Goal: Transaction & Acquisition: Purchase product/service

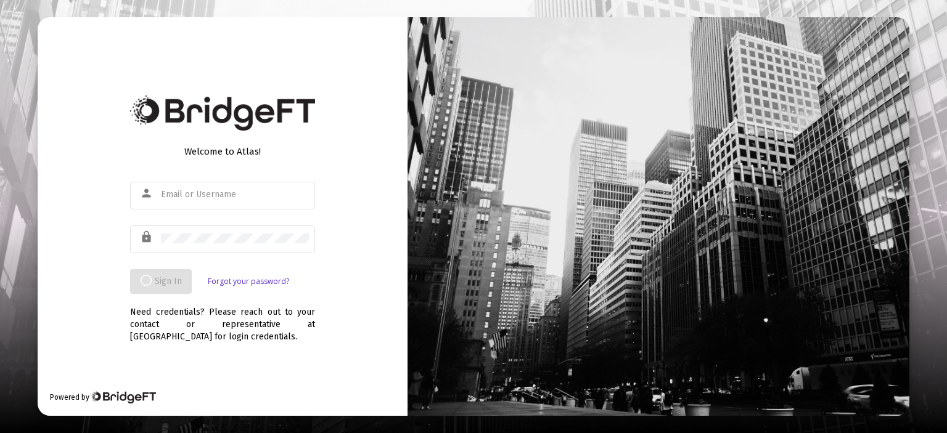
type input "[PERSON_NAME][EMAIL_ADDRESS][DOMAIN_NAME]"
click at [385, 175] on div "Welcome to Atlas! person [PERSON_NAME][EMAIL_ADDRESS][DOMAIN_NAME] lock Sign In…" at bounding box center [223, 216] width 370 height 399
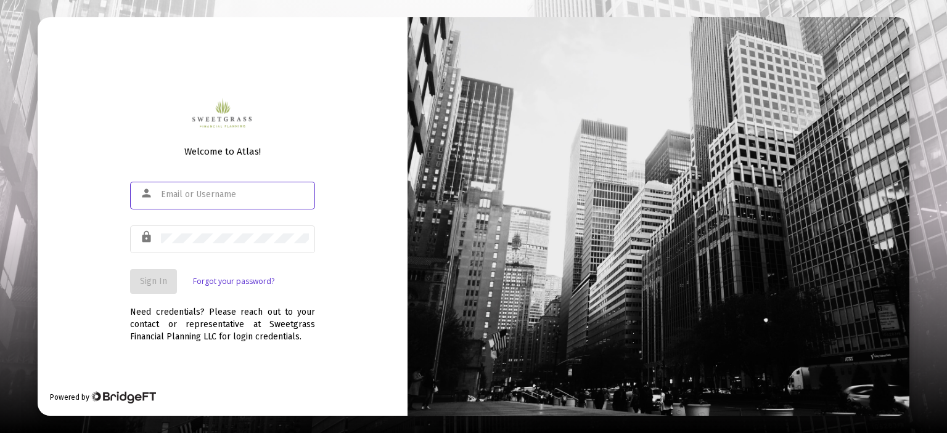
type input "[PERSON_NAME][EMAIL_ADDRESS][DOMAIN_NAME]"
click at [158, 284] on span "Sign In" at bounding box center [153, 281] width 27 height 10
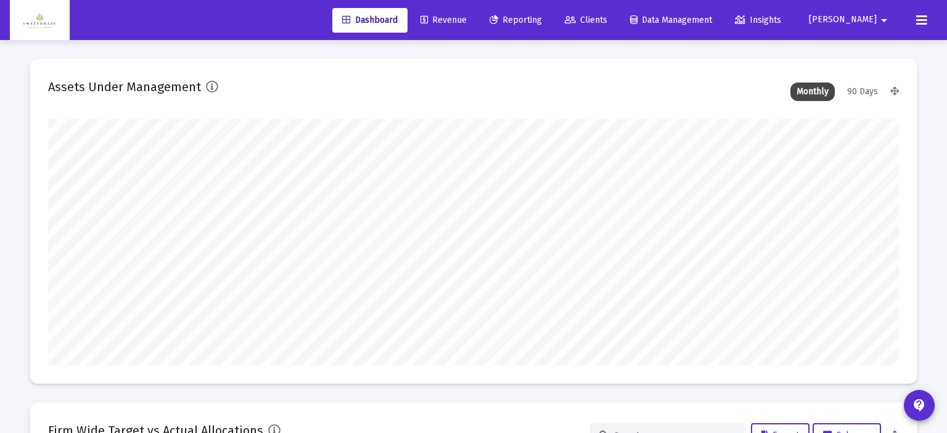
type input "[DATE]"
type input "[PERSON_NAME][EMAIL_ADDRESS][DOMAIN_NAME]"
click at [466, 12] on link "Revenue" at bounding box center [433, 20] width 66 height 25
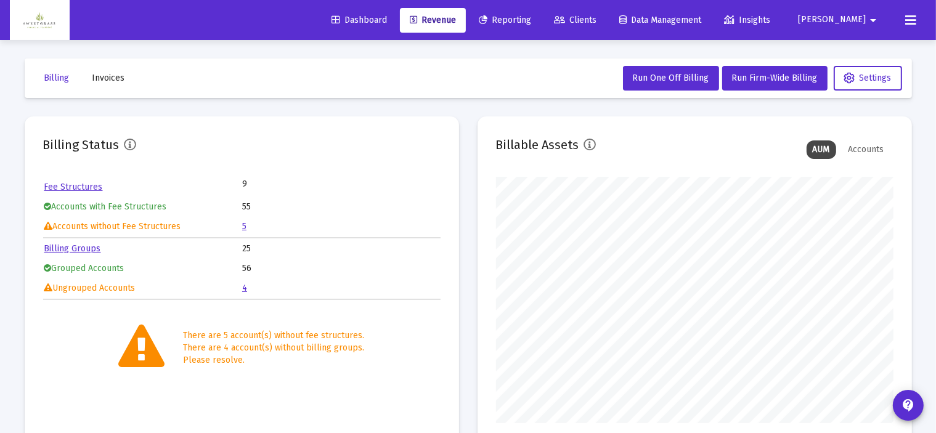
scroll to position [247, 397]
click at [679, 78] on span "Run One Off Billing" at bounding box center [671, 78] width 76 height 10
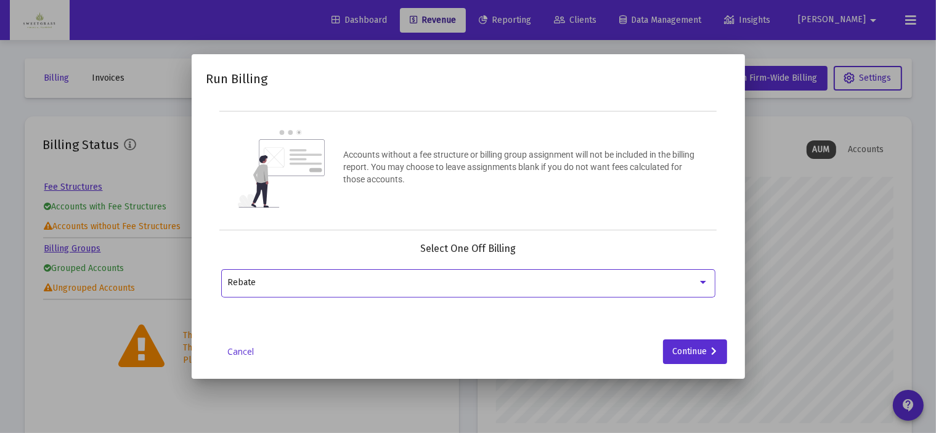
click at [706, 278] on div at bounding box center [703, 283] width 11 height 10
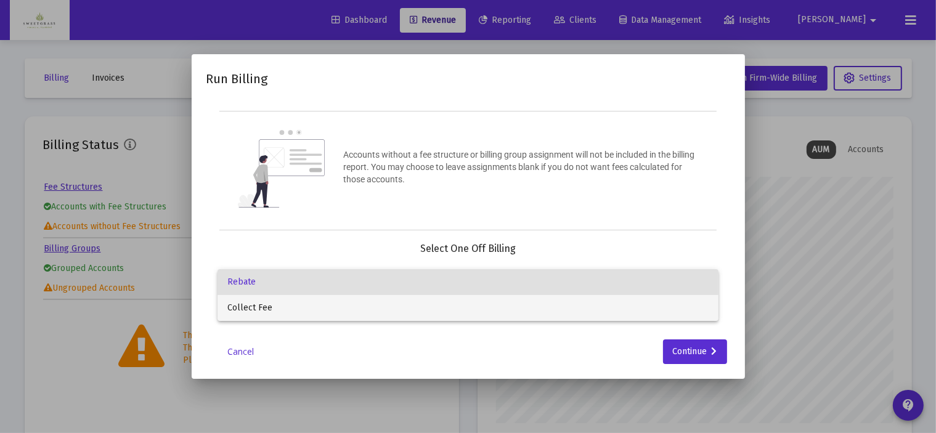
click at [490, 308] on span "Collect Fee" at bounding box center [467, 308] width 481 height 26
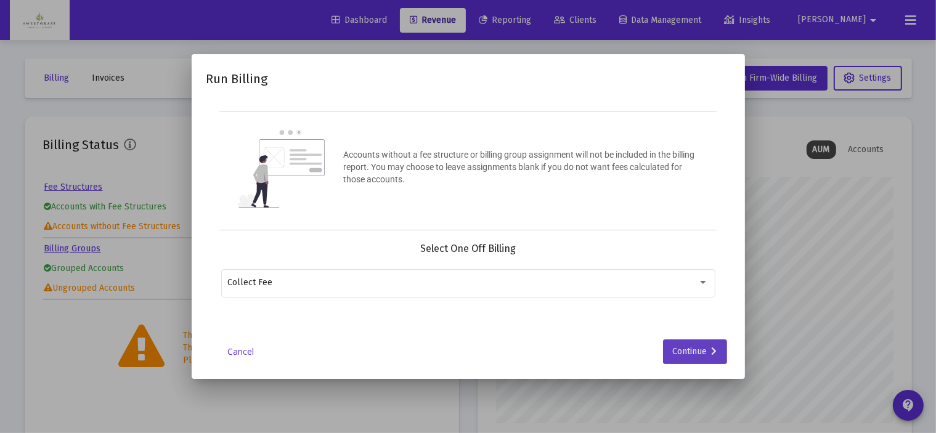
click at [695, 354] on div "Continue" at bounding box center [695, 352] width 44 height 25
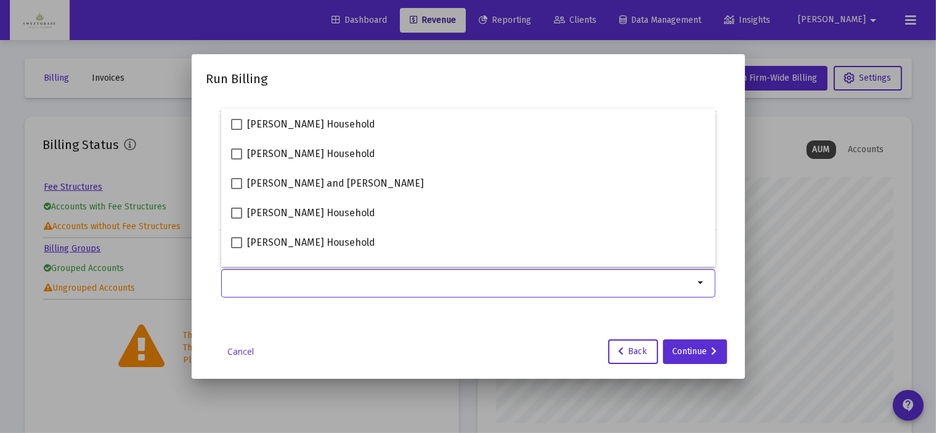
click at [613, 288] on div "Selection" at bounding box center [461, 283] width 472 height 15
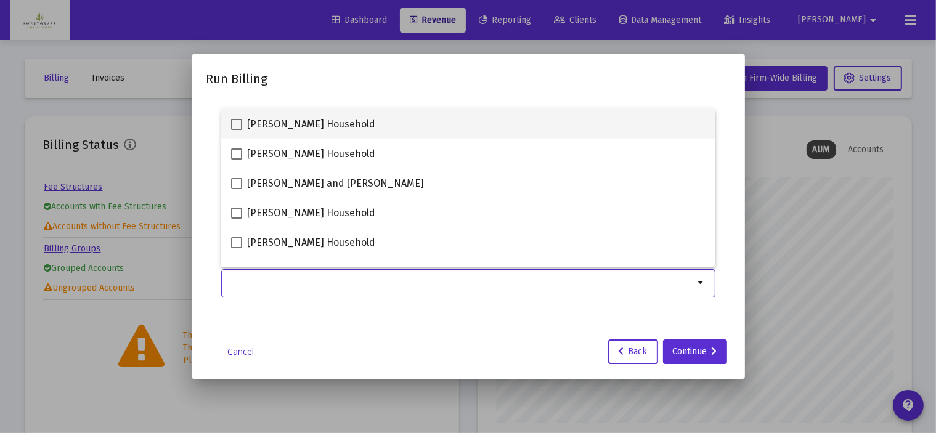
click at [235, 125] on span at bounding box center [236, 124] width 11 height 11
click at [236, 130] on input "[PERSON_NAME] Household" at bounding box center [236, 130] width 1 height 1
checkbox input "true"
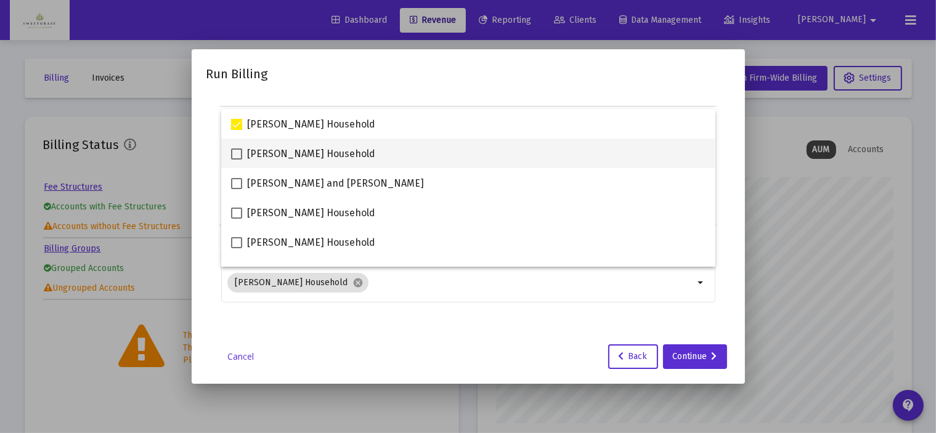
click at [237, 155] on span at bounding box center [236, 154] width 11 height 11
click at [237, 160] on input "[PERSON_NAME] Household" at bounding box center [236, 160] width 1 height 1
checkbox input "true"
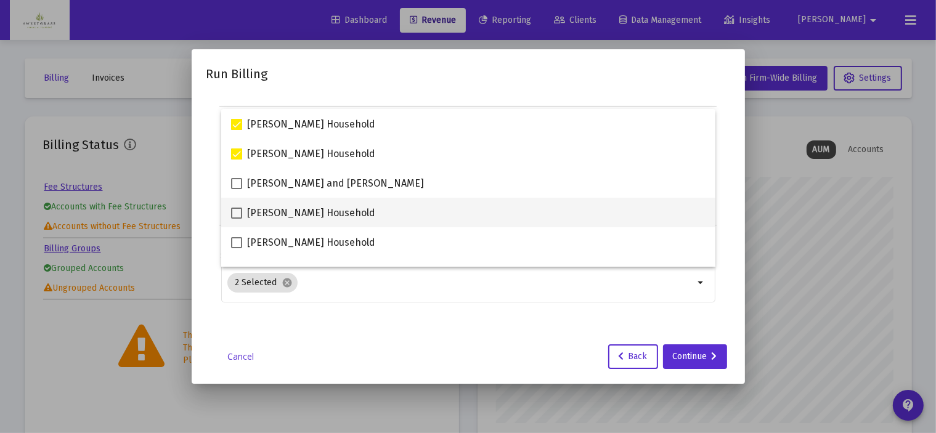
click at [238, 213] on span at bounding box center [236, 213] width 11 height 11
click at [237, 219] on input "[PERSON_NAME] Household" at bounding box center [236, 219] width 1 height 1
checkbox input "true"
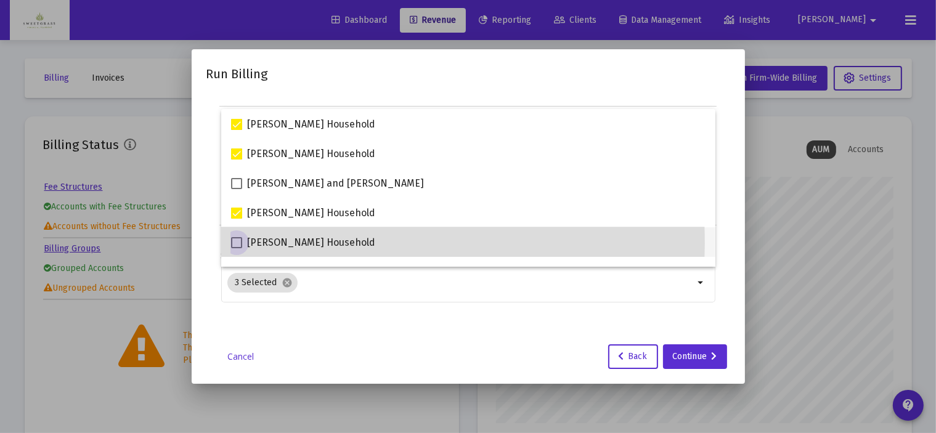
click at [235, 244] on span at bounding box center [236, 242] width 11 height 11
click at [236, 248] on input "[PERSON_NAME] Household" at bounding box center [236, 248] width 1 height 1
checkbox input "true"
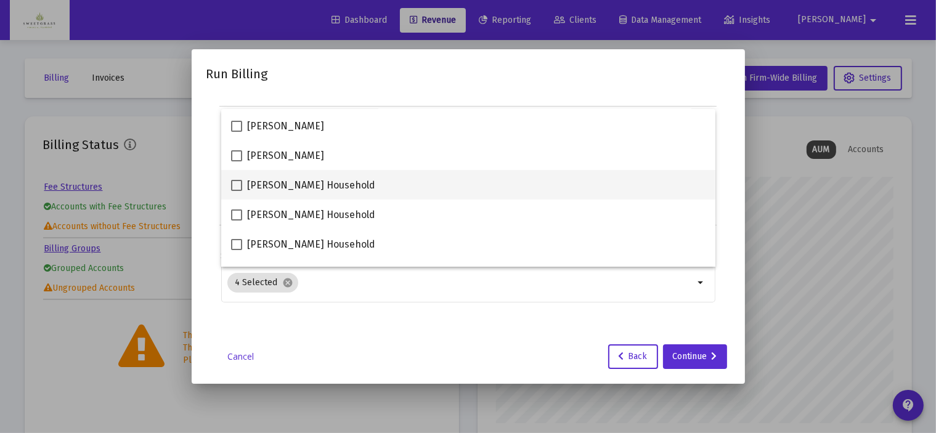
scroll to position [102, 0]
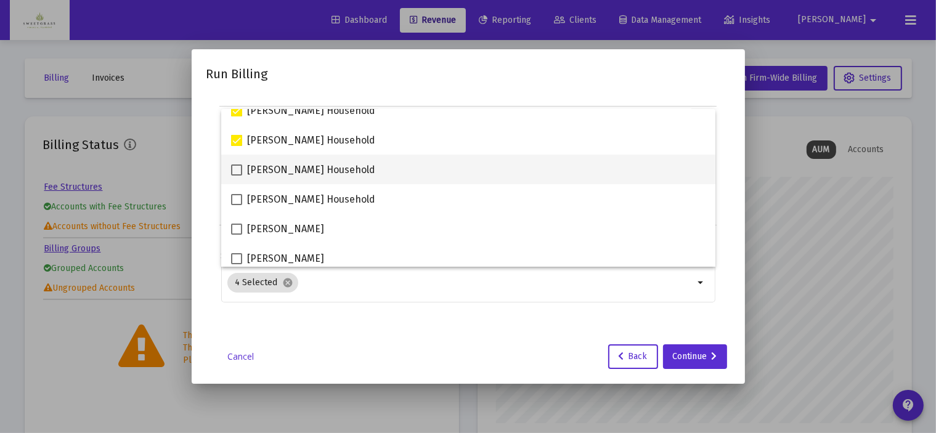
click at [239, 172] on span at bounding box center [236, 170] width 11 height 11
click at [237, 176] on input "[PERSON_NAME] Household" at bounding box center [236, 176] width 1 height 1
checkbox input "true"
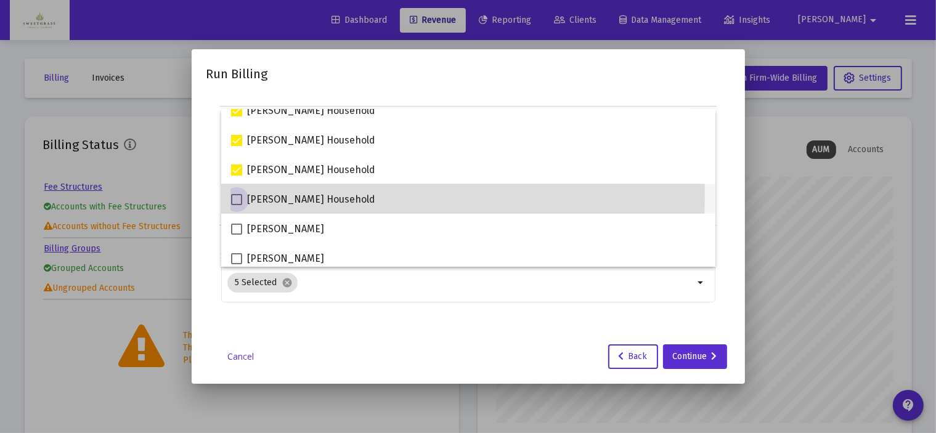
click at [237, 197] on span at bounding box center [236, 199] width 11 height 11
click at [237, 205] on input "[PERSON_NAME] Household" at bounding box center [236, 205] width 1 height 1
checkbox input "true"
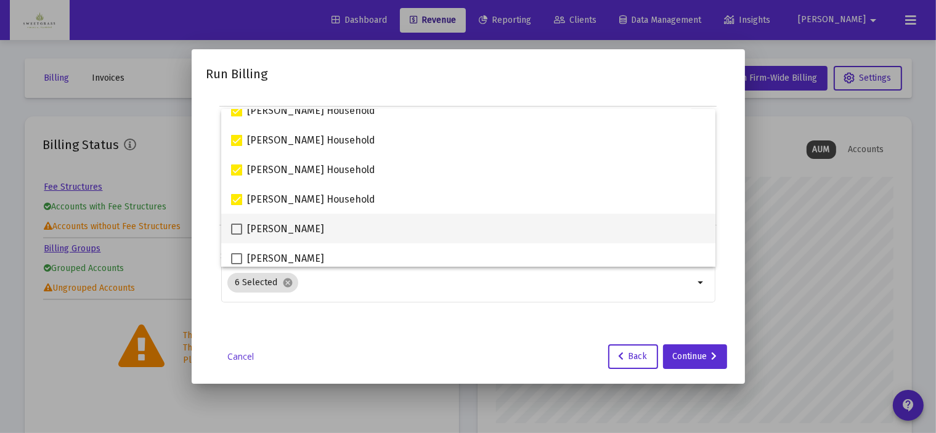
drag, startPoint x: 239, startPoint y: 229, endPoint x: 240, endPoint y: 237, distance: 8.8
click at [239, 229] on span at bounding box center [236, 229] width 11 height 11
click at [237, 235] on input "[PERSON_NAME]" at bounding box center [236, 235] width 1 height 1
checkbox input "true"
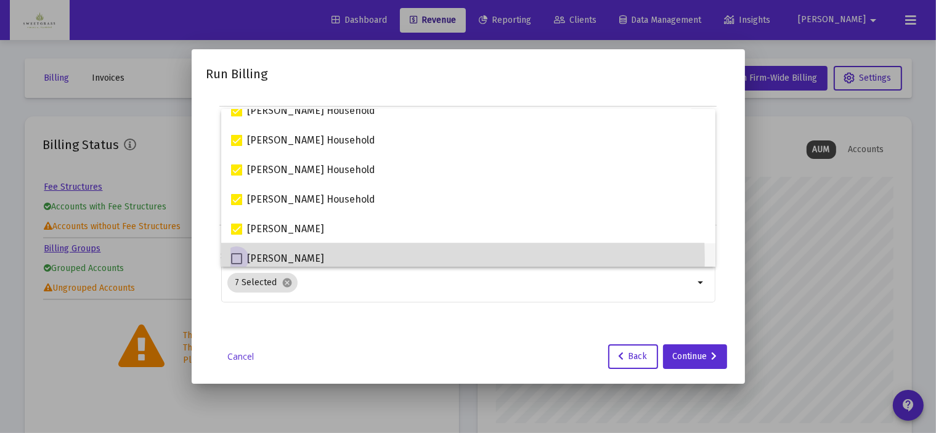
click at [237, 259] on span at bounding box center [236, 258] width 11 height 11
click at [237, 264] on input "[PERSON_NAME]" at bounding box center [236, 264] width 1 height 1
checkbox input "true"
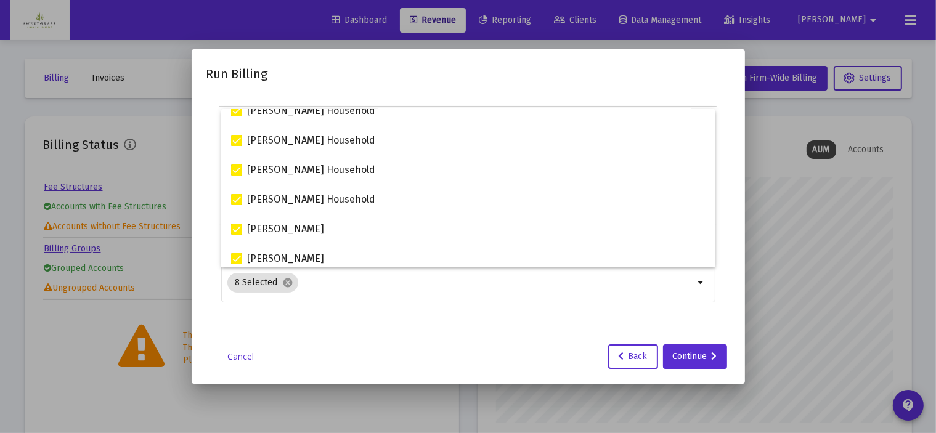
scroll to position [205, 0]
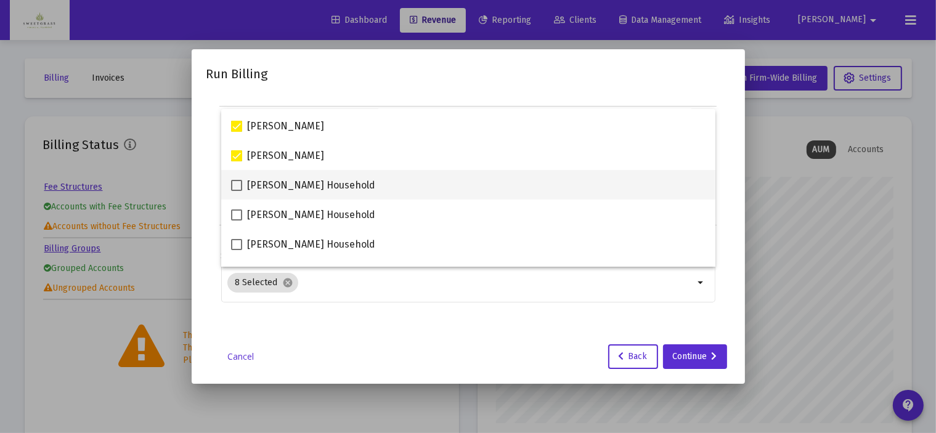
click at [239, 184] on span at bounding box center [236, 185] width 11 height 11
click at [237, 191] on input "[PERSON_NAME] Household" at bounding box center [236, 191] width 1 height 1
checkbox input "true"
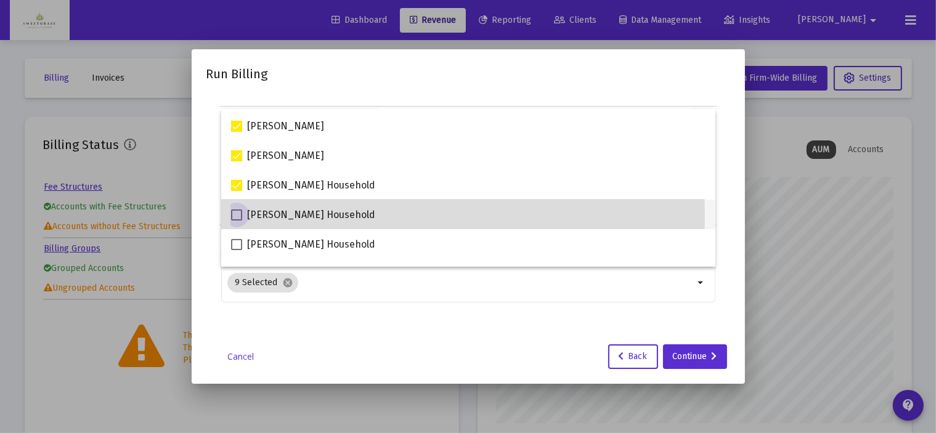
click at [235, 216] on span at bounding box center [236, 215] width 11 height 11
click at [236, 221] on input "[PERSON_NAME] Household" at bounding box center [236, 221] width 1 height 1
checkbox input "true"
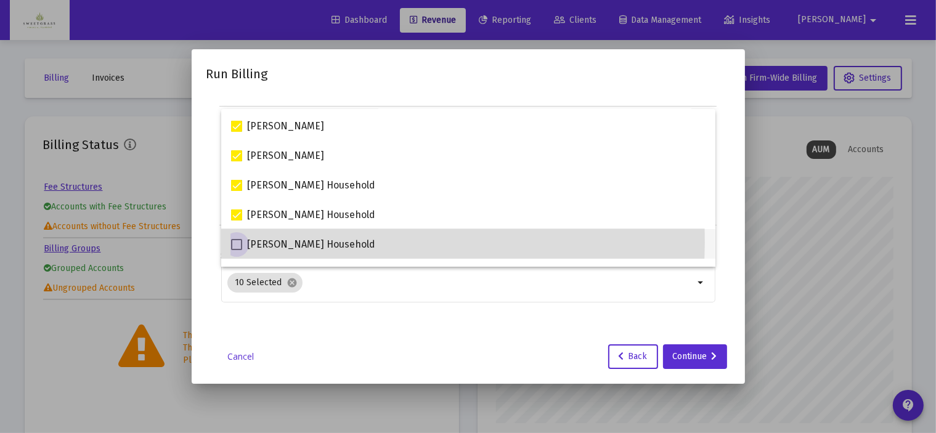
click at [235, 243] on span at bounding box center [236, 244] width 11 height 11
click at [236, 250] on input "[PERSON_NAME] Household" at bounding box center [236, 250] width 1 height 1
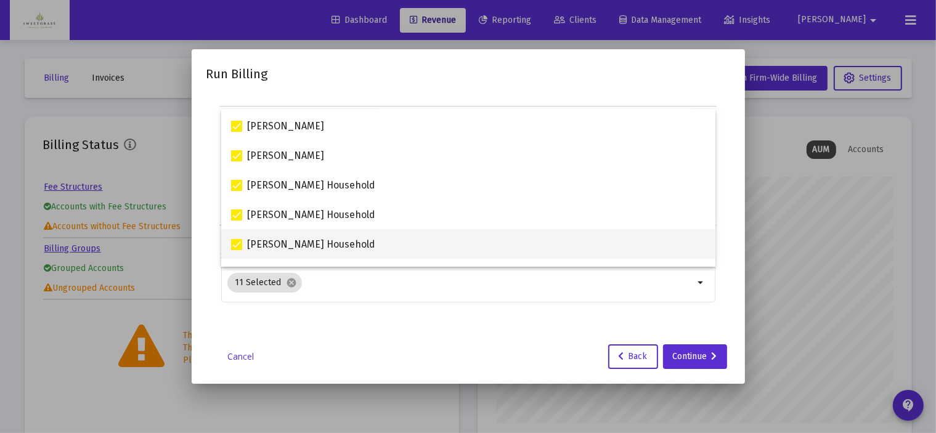
click at [237, 244] on span at bounding box center [236, 244] width 11 height 11
click at [237, 250] on input "[PERSON_NAME] Household" at bounding box center [236, 250] width 1 height 1
checkbox input "false"
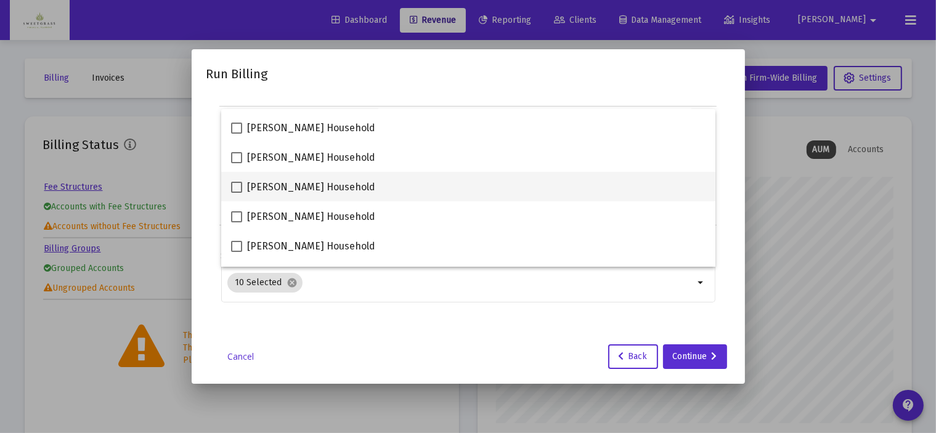
scroll to position [308, 0]
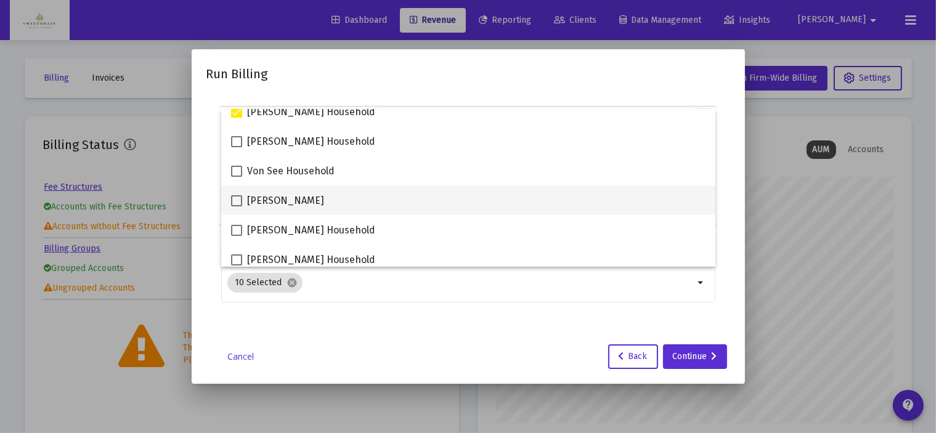
click at [233, 200] on span at bounding box center [236, 200] width 11 height 11
click at [236, 207] on input "[PERSON_NAME]" at bounding box center [236, 207] width 1 height 1
click at [235, 200] on span at bounding box center [236, 200] width 11 height 11
click at [236, 207] on input "[PERSON_NAME]" at bounding box center [236, 207] width 1 height 1
checkbox input "false"
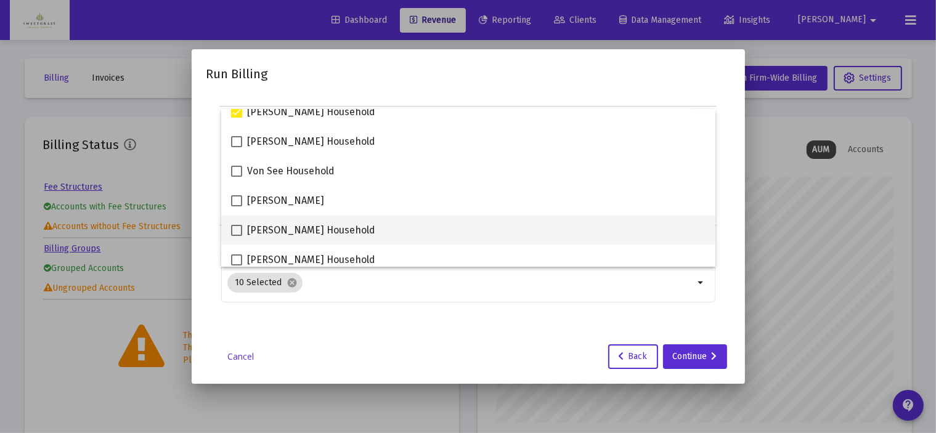
click at [237, 230] on span at bounding box center [236, 230] width 11 height 11
click at [237, 236] on input "[PERSON_NAME] Household" at bounding box center [236, 236] width 1 height 1
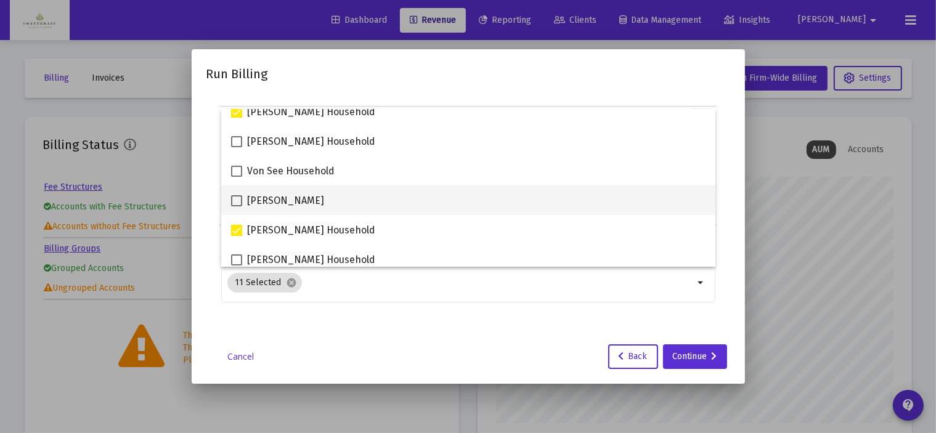
scroll to position [411, 0]
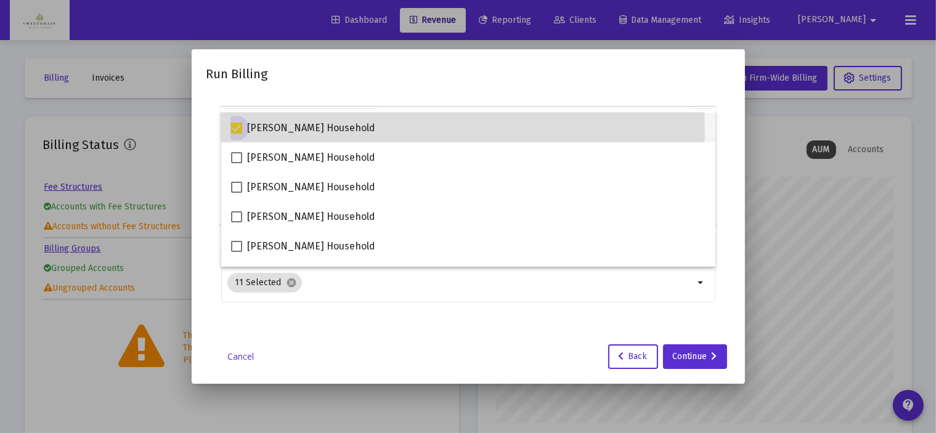
click at [238, 131] on span at bounding box center [236, 128] width 11 height 11
click at [237, 134] on input "[PERSON_NAME] Household" at bounding box center [236, 134] width 1 height 1
checkbox input "false"
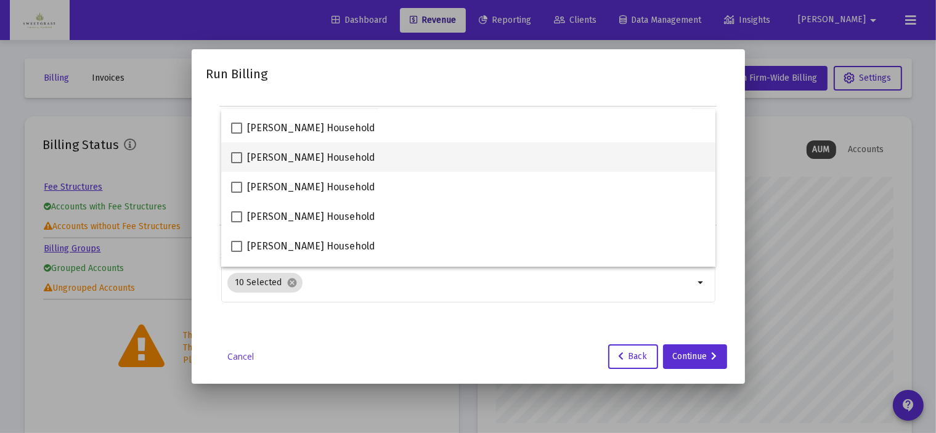
click at [235, 158] on span at bounding box center [236, 157] width 11 height 11
click at [236, 163] on input "[PERSON_NAME] Household" at bounding box center [236, 163] width 1 height 1
checkbox input "true"
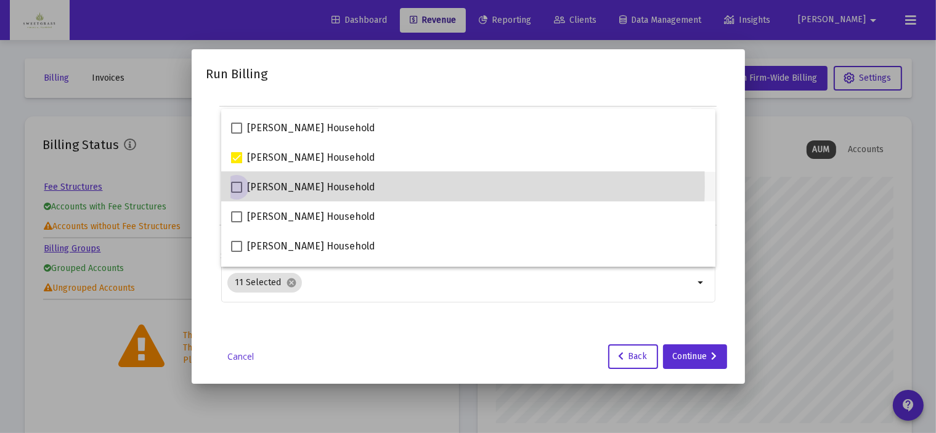
click at [237, 187] on span at bounding box center [236, 187] width 11 height 11
click at [237, 193] on input "[PERSON_NAME] Household" at bounding box center [236, 193] width 1 height 1
checkbox input "true"
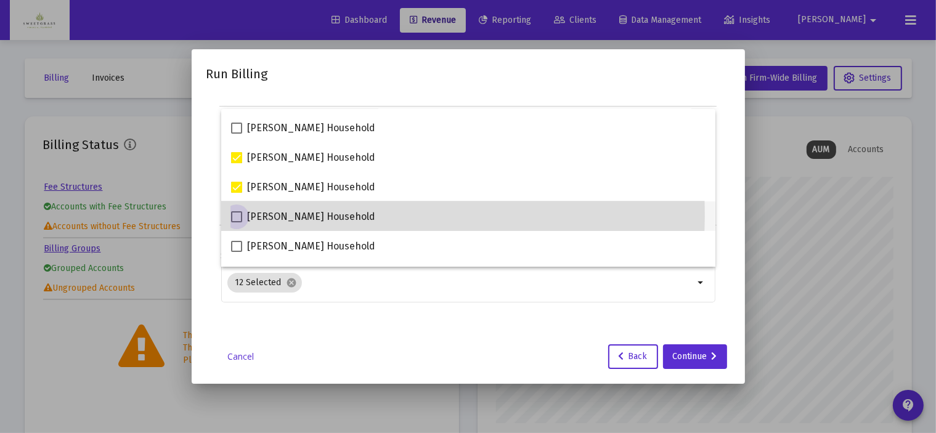
click at [236, 216] on span at bounding box center [236, 216] width 11 height 11
click at [236, 223] on input "[PERSON_NAME] Household" at bounding box center [236, 223] width 1 height 1
checkbox input "true"
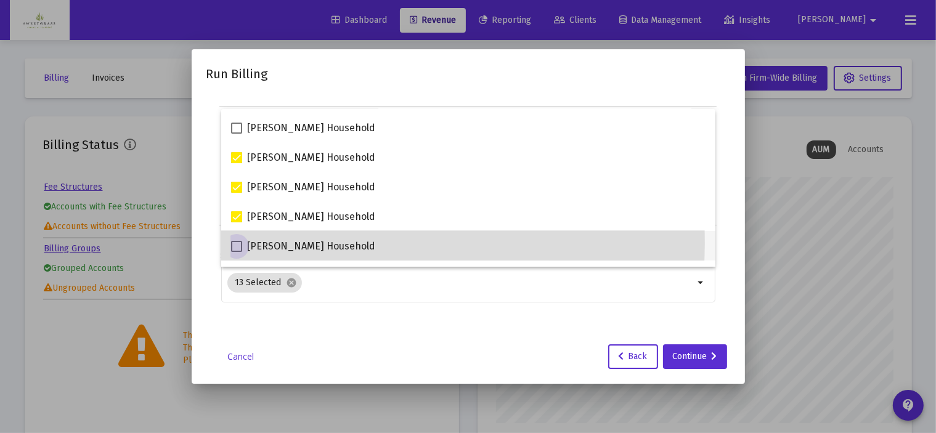
click at [235, 244] on span at bounding box center [236, 246] width 11 height 11
click at [236, 252] on input "[PERSON_NAME] Household" at bounding box center [236, 252] width 1 height 1
checkbox input "true"
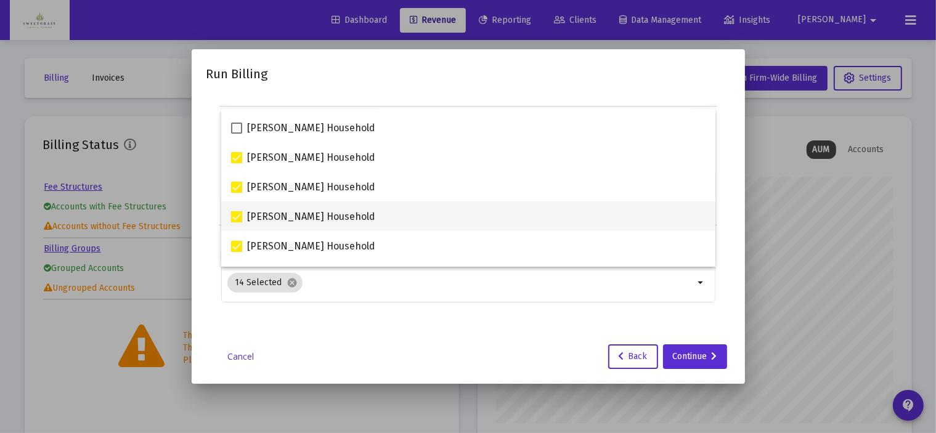
scroll to position [514, 0]
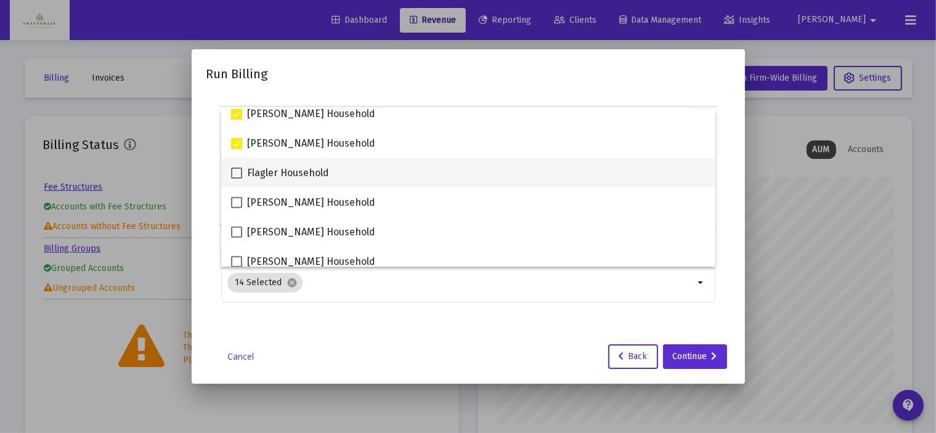
click at [235, 173] on span at bounding box center [236, 173] width 11 height 11
click at [236, 179] on input "Flagler Household" at bounding box center [236, 179] width 1 height 1
checkbox input "true"
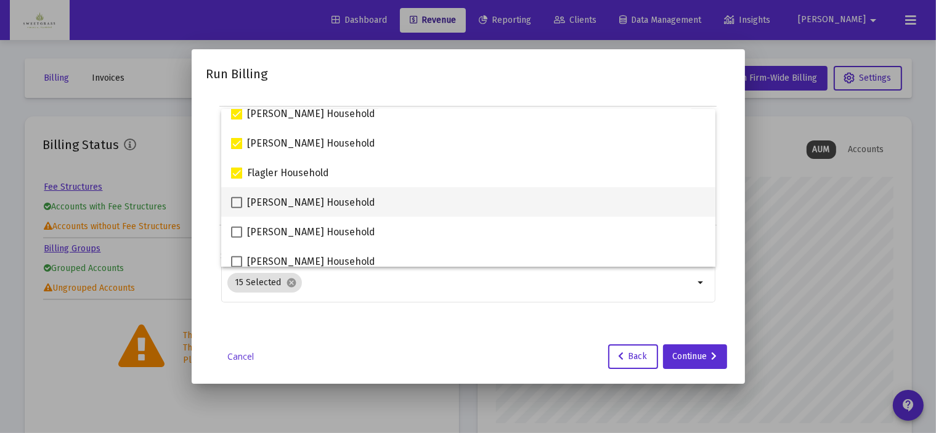
click at [235, 203] on span at bounding box center [236, 202] width 11 height 11
click at [236, 208] on input "[PERSON_NAME] Household" at bounding box center [236, 208] width 1 height 1
checkbox input "true"
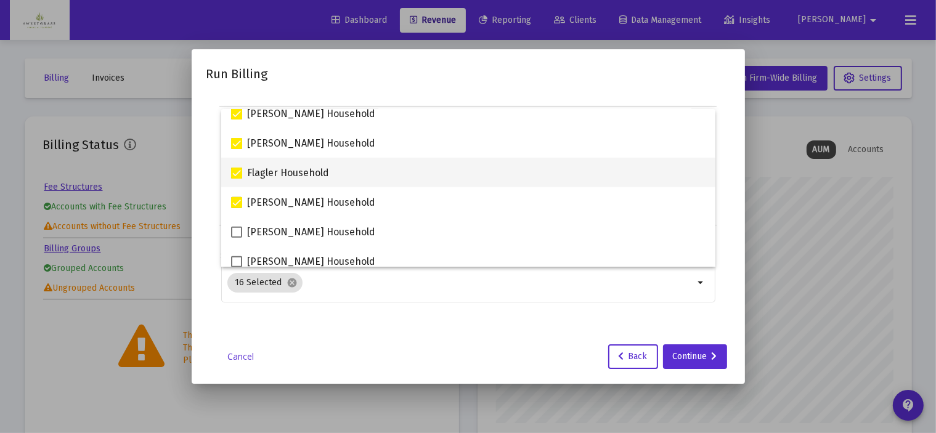
click at [237, 176] on span at bounding box center [236, 173] width 11 height 11
click at [237, 179] on input "Flagler Household" at bounding box center [236, 179] width 1 height 1
checkbox input "false"
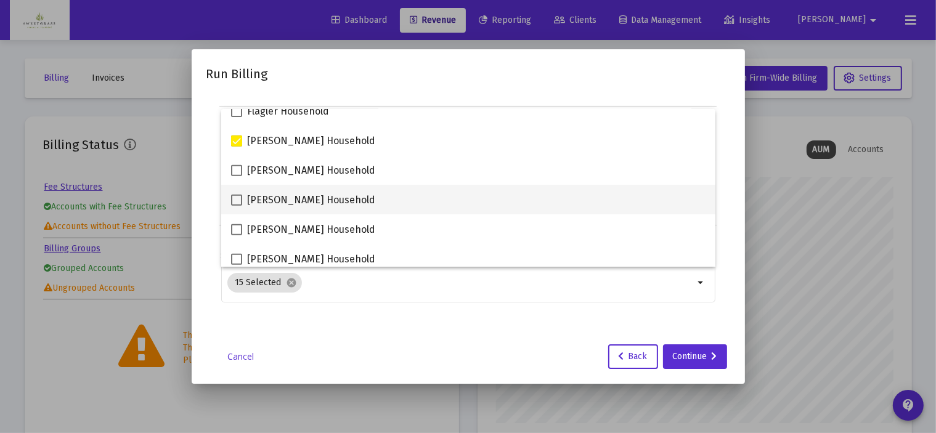
scroll to position [582, 0]
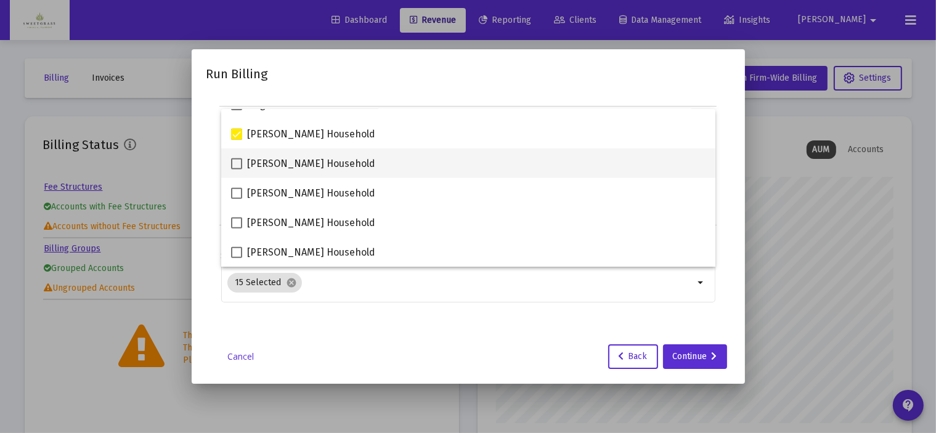
click at [235, 166] on span at bounding box center [236, 163] width 11 height 11
click at [236, 170] on input "[PERSON_NAME] Household" at bounding box center [236, 170] width 1 height 1
checkbox input "true"
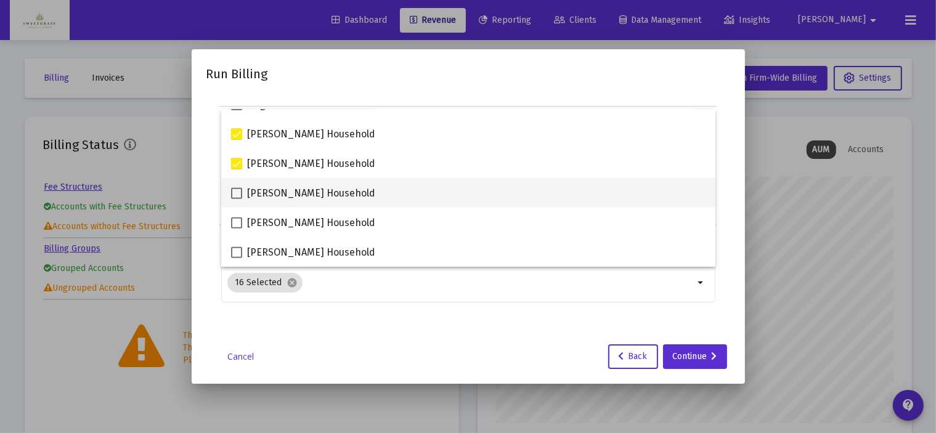
click at [236, 194] on span at bounding box center [236, 193] width 11 height 11
click at [236, 199] on input "[PERSON_NAME] Household" at bounding box center [236, 199] width 1 height 1
checkbox input "true"
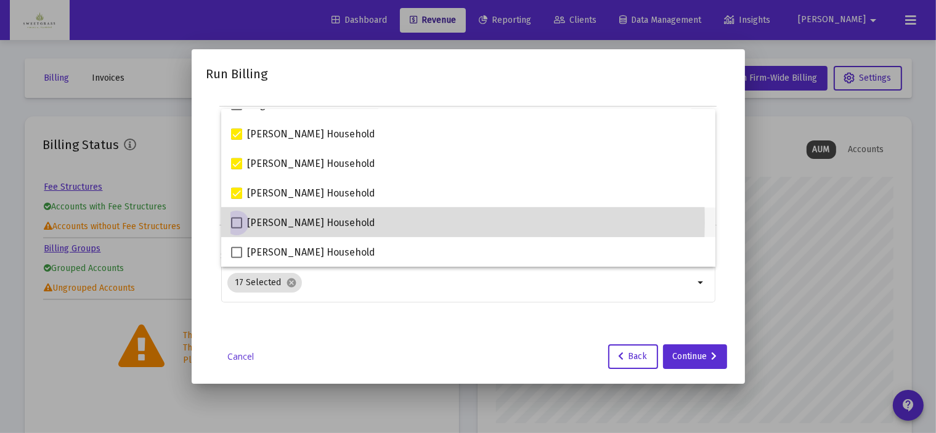
click at [237, 223] on span at bounding box center [236, 223] width 11 height 11
click at [237, 229] on input "[PERSON_NAME] Household" at bounding box center [236, 229] width 1 height 1
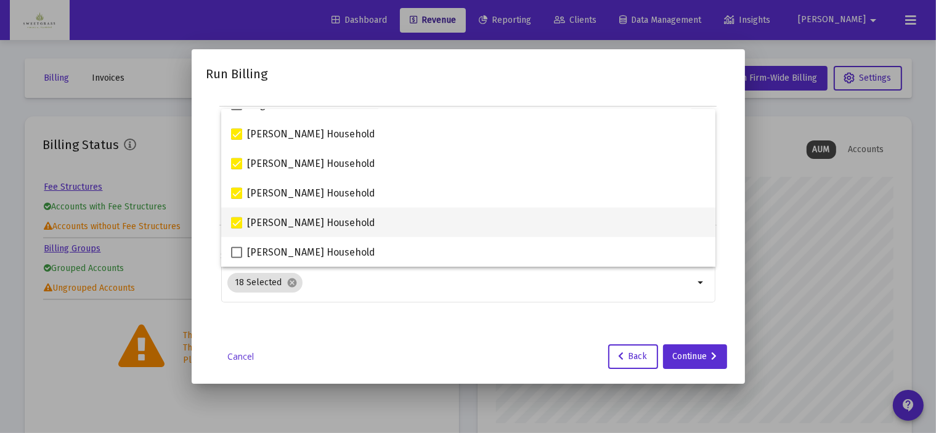
click at [238, 223] on span at bounding box center [236, 223] width 11 height 11
click at [237, 229] on input "[PERSON_NAME] Household" at bounding box center [236, 229] width 1 height 1
checkbox input "false"
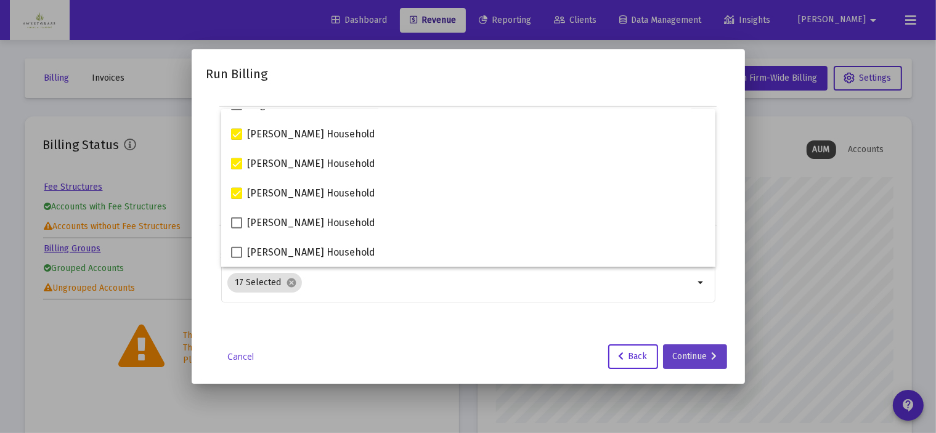
click at [707, 358] on div "Continue" at bounding box center [695, 357] width 44 height 25
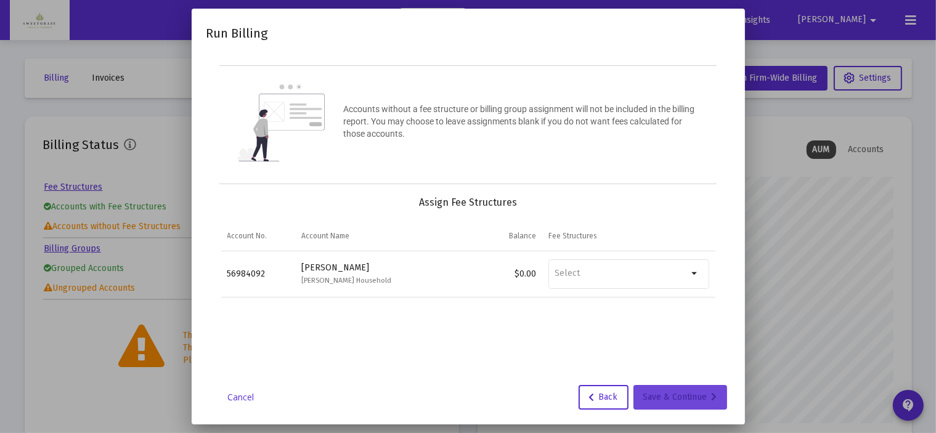
click at [692, 398] on div "Save & Continue" at bounding box center [681, 397] width 74 height 25
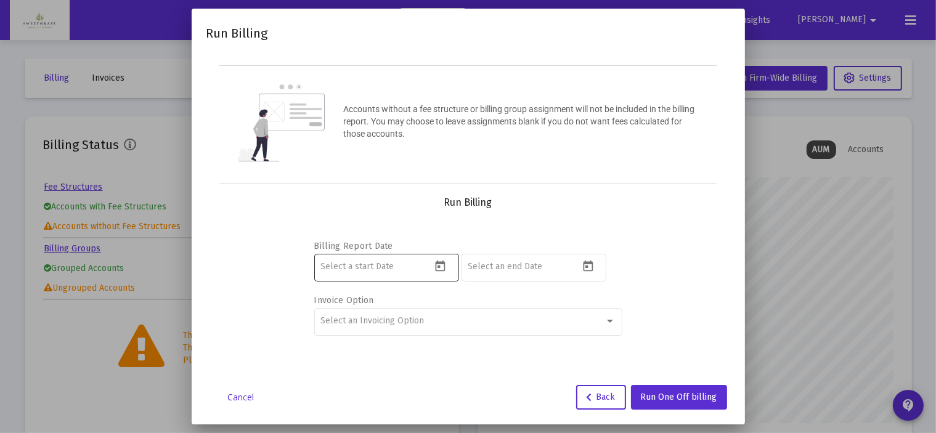
click at [442, 264] on icon "Open calendar" at bounding box center [440, 266] width 13 height 13
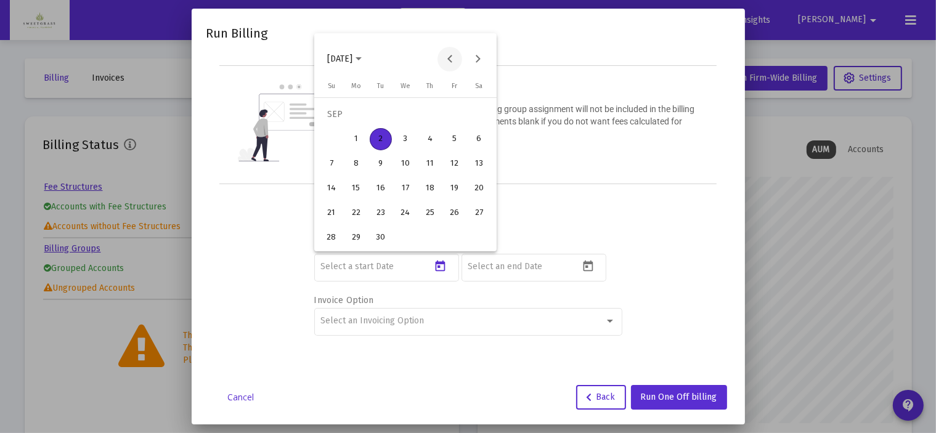
click at [449, 59] on button "Previous month" at bounding box center [450, 59] width 25 height 25
click at [454, 118] on div "1" at bounding box center [455, 115] width 22 height 22
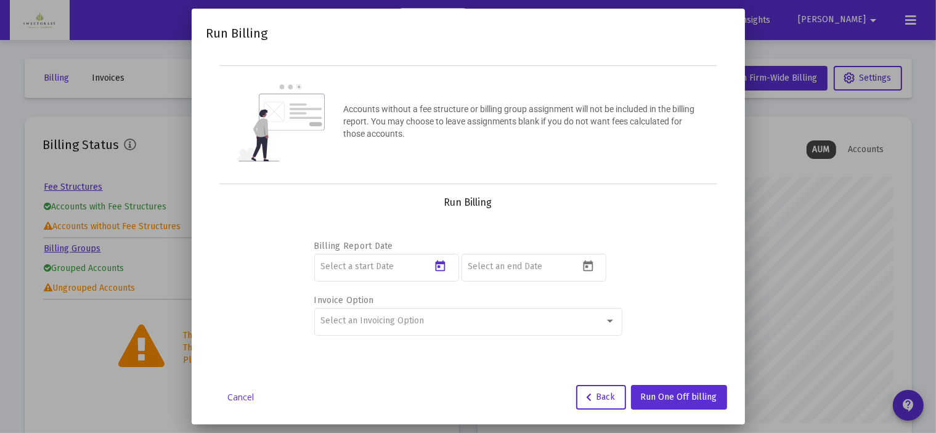
type input "[DATE]"
click at [588, 268] on icon "Open calendar" at bounding box center [588, 266] width 13 height 13
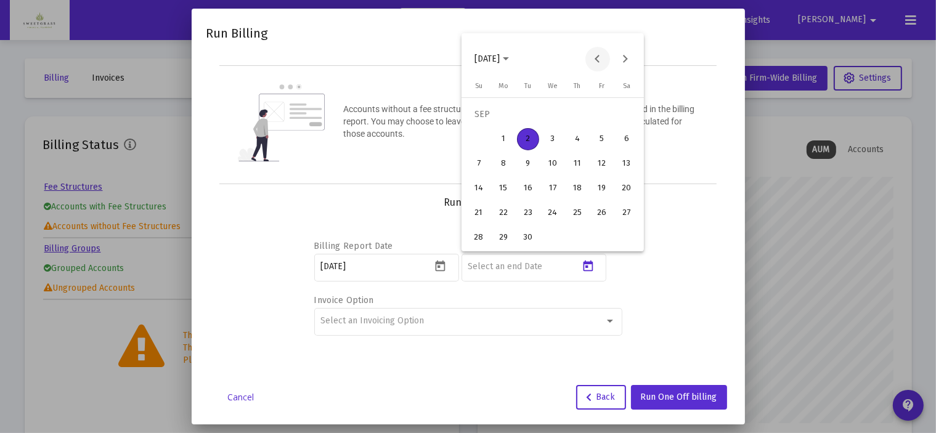
click at [600, 57] on button "Previous month" at bounding box center [598, 59] width 25 height 25
click at [483, 239] on div "31" at bounding box center [479, 238] width 22 height 22
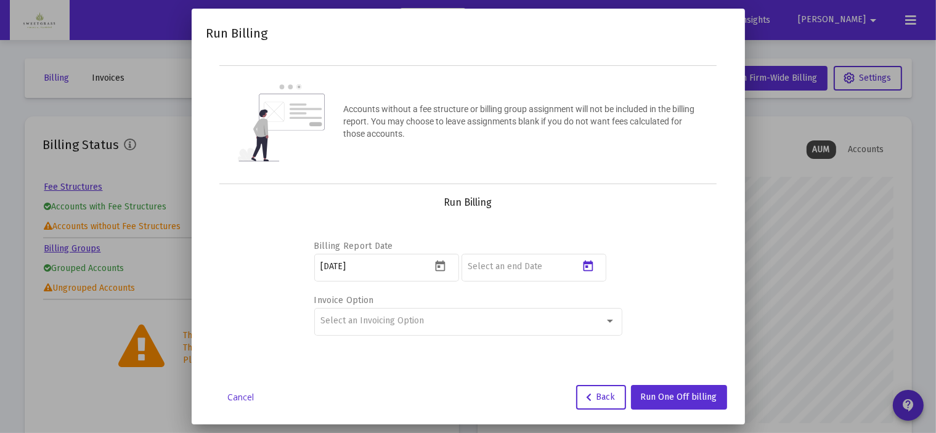
type input "[DATE]"
click at [613, 323] on div at bounding box center [610, 321] width 11 height 10
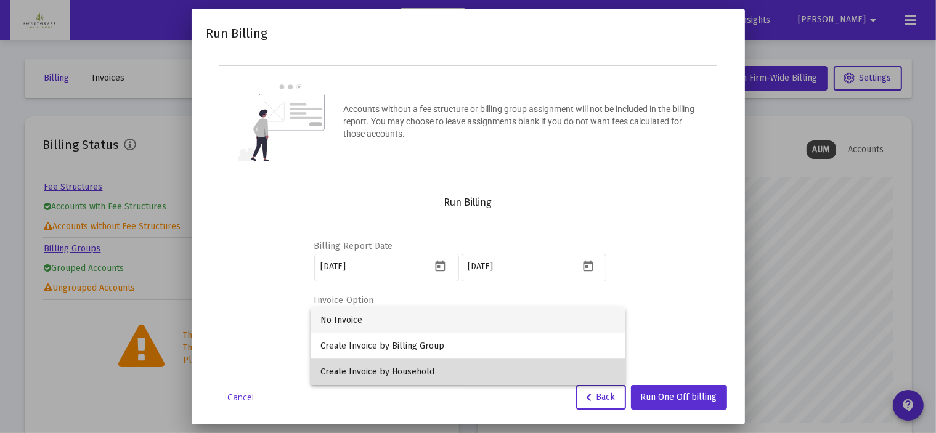
click at [526, 374] on span "Create Invoice by Household" at bounding box center [468, 372] width 295 height 26
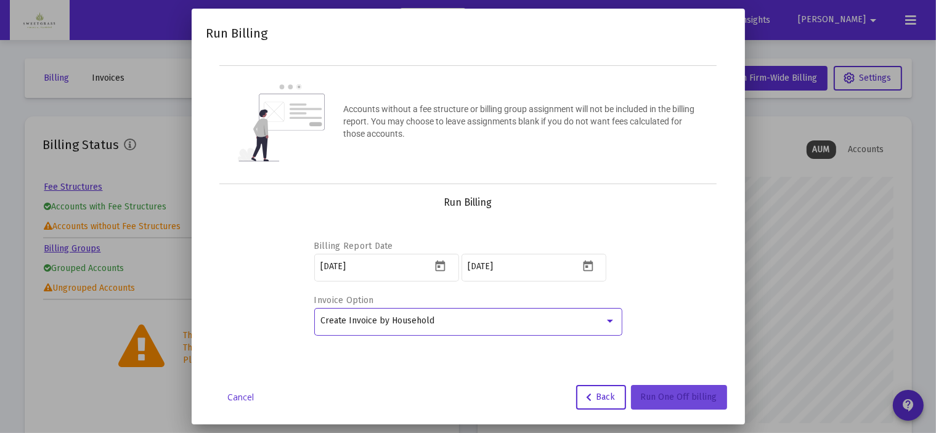
click at [683, 399] on span "Run One Off billing" at bounding box center [679, 397] width 76 height 10
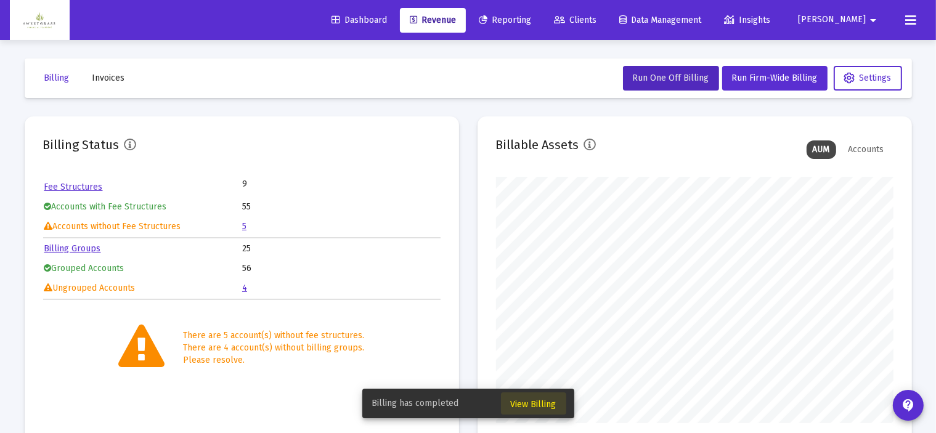
click at [548, 406] on span "View Billing" at bounding box center [534, 404] width 46 height 10
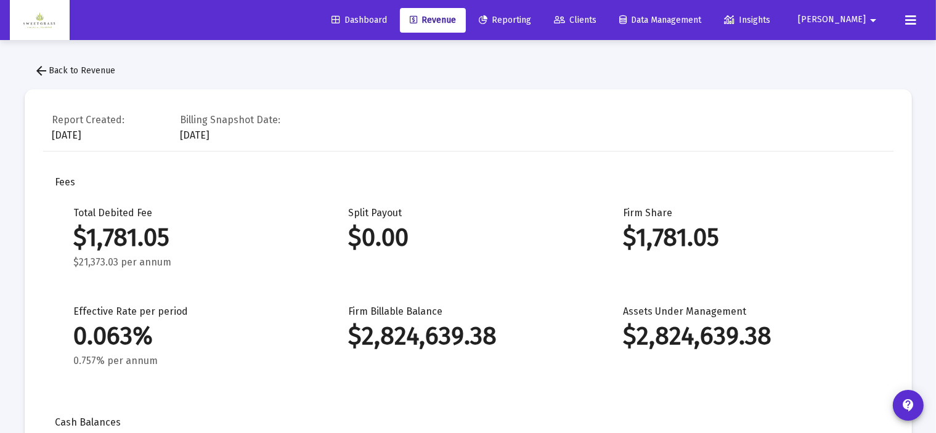
click at [456, 23] on span "Revenue" at bounding box center [433, 20] width 46 height 10
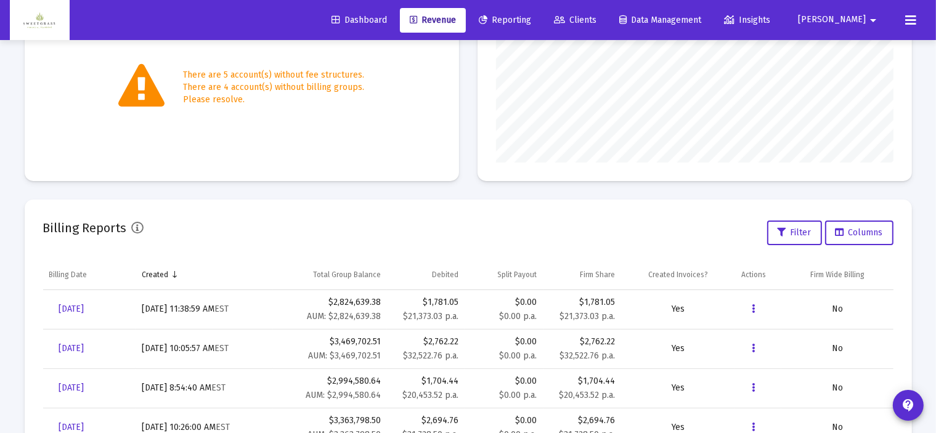
scroll to position [308, 0]
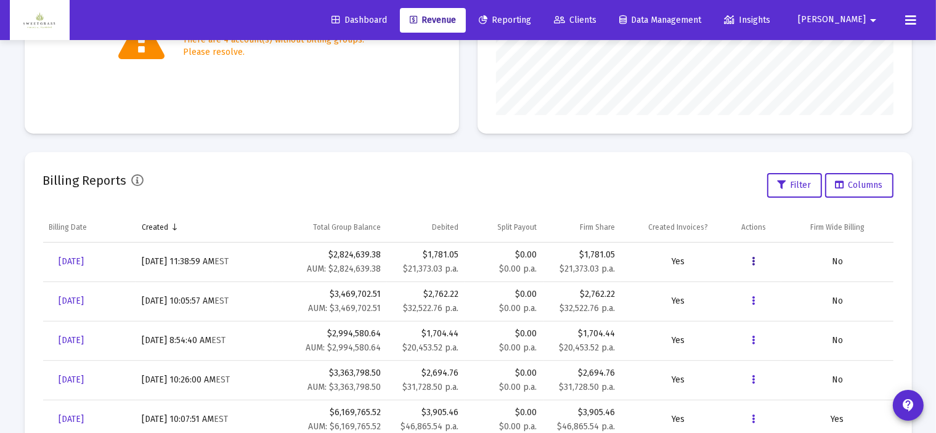
click at [754, 261] on icon "Data grid" at bounding box center [753, 262] width 3 height 15
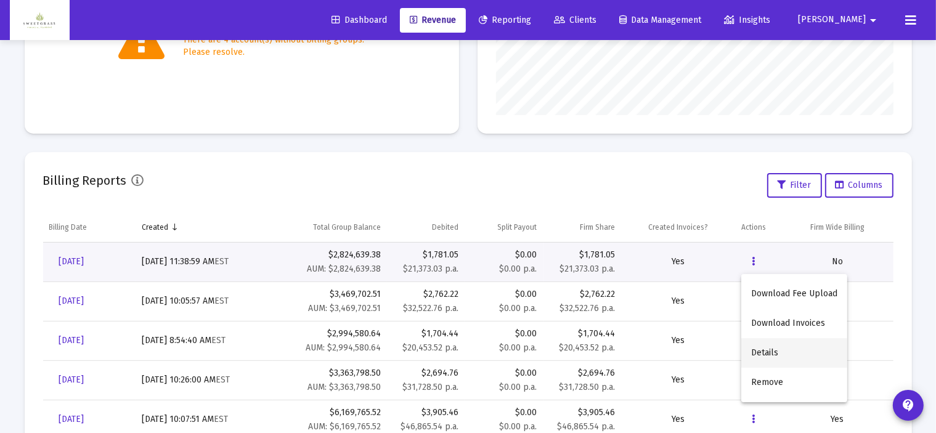
click at [780, 353] on button "Details" at bounding box center [795, 353] width 106 height 30
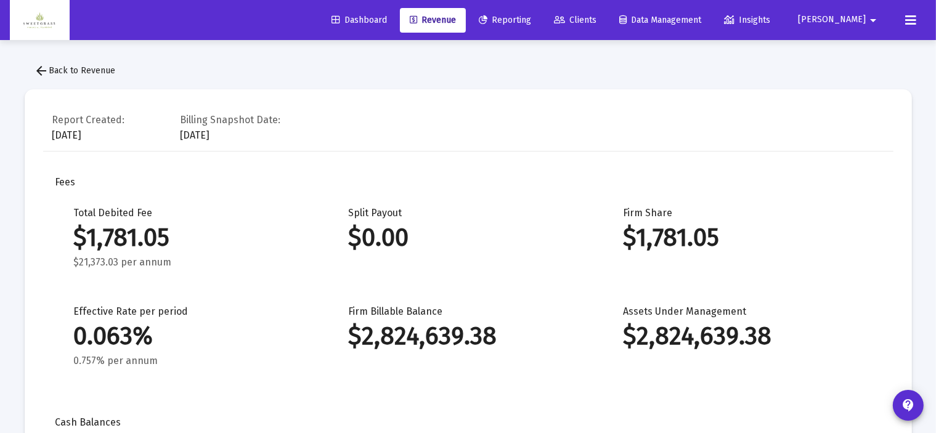
click at [95, 67] on span "arrow_back Back to Revenue" at bounding box center [75, 70] width 81 height 10
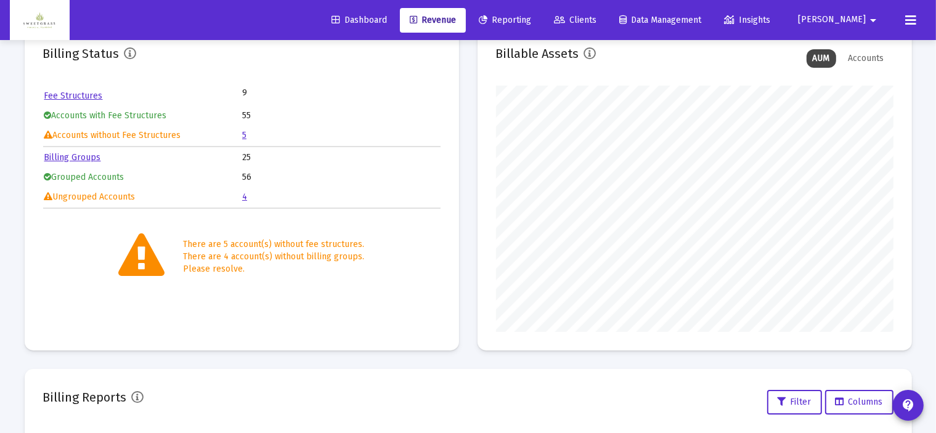
scroll to position [308, 0]
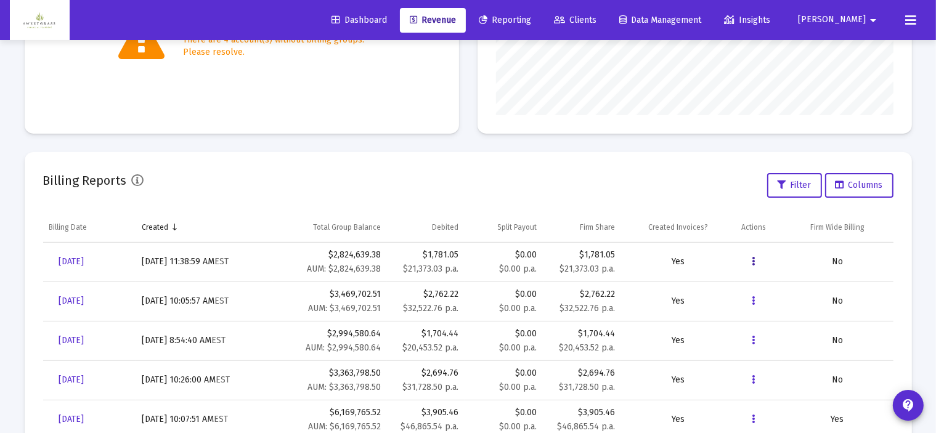
click at [756, 262] on button "Data grid" at bounding box center [754, 262] width 25 height 25
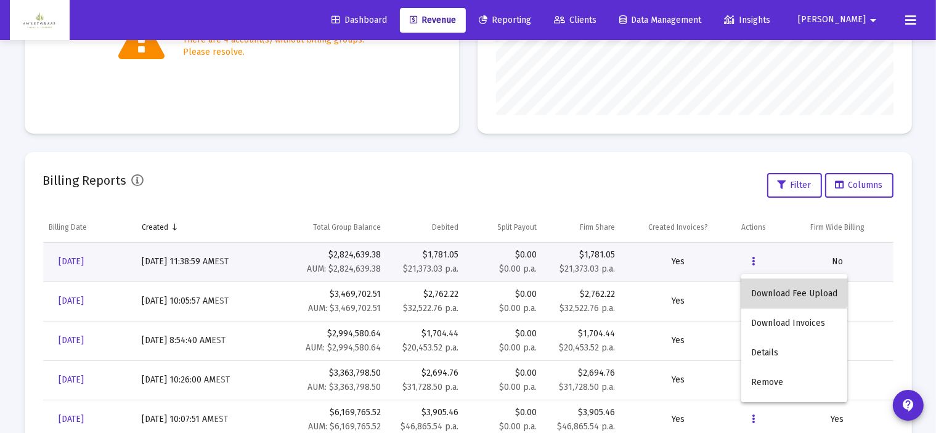
click at [786, 290] on button "Download Fee Upload" at bounding box center [795, 294] width 106 height 30
